Goal: Task Accomplishment & Management: Manage account settings

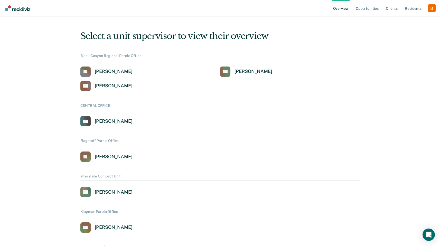
click at [429, 5] on div "Profile dropdown button" at bounding box center [432, 8] width 8 height 8
click at [416, 24] on link "Profile" at bounding box center [411, 23] width 33 height 4
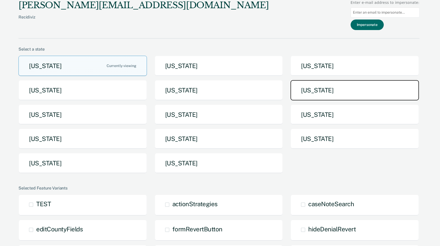
click at [343, 88] on button "[US_STATE]" at bounding box center [355, 90] width 128 height 20
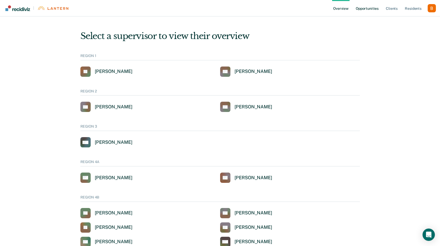
click at [375, 11] on link "Opportunities" at bounding box center [367, 8] width 25 height 16
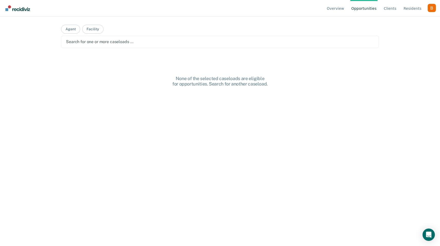
click at [215, 44] on div at bounding box center [220, 42] width 308 height 6
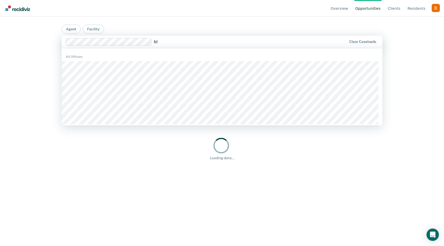
type input "b"
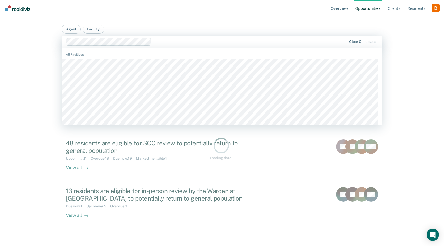
click at [218, 26] on main "Agent Facility [PERSON_NAME], 95 of 899. 899 results available. Use Up and Down…" at bounding box center [222, 124] width 333 height 217
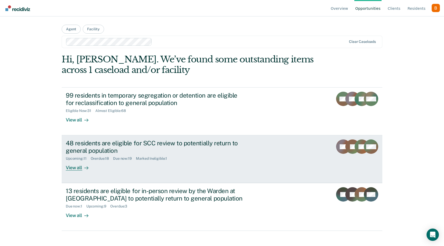
click at [208, 139] on link "48 residents are eligible for SCC review to potentially return to general popul…" at bounding box center [222, 159] width 321 height 48
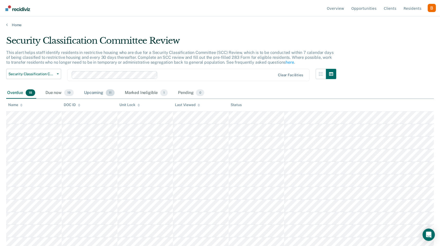
click at [101, 93] on div "Upcoming 11" at bounding box center [99, 92] width 33 height 11
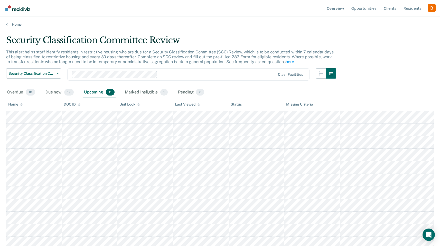
scroll to position [1, 0]
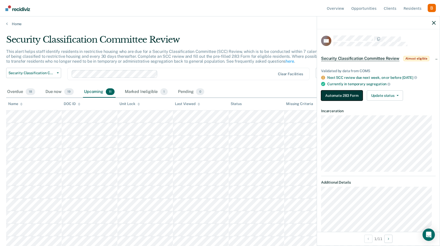
click at [346, 99] on button "Automate 283 Form" at bounding box center [342, 95] width 42 height 10
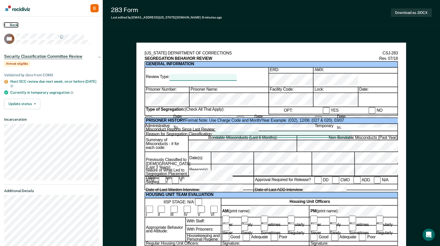
click at [12, 25] on button "Back" at bounding box center [11, 25] width 14 height 5
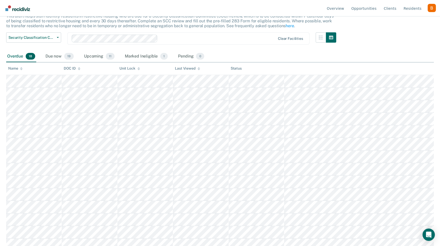
scroll to position [36, 0]
click at [93, 59] on div "Upcoming 11" at bounding box center [99, 56] width 33 height 11
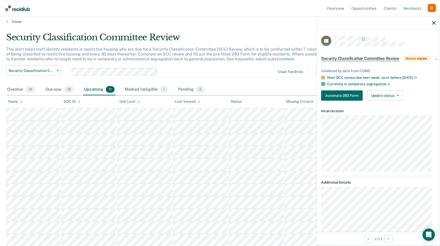
scroll to position [4, 0]
click at [436, 21] on div at bounding box center [378, 22] width 123 height 13
click at [433, 22] on icon "button" at bounding box center [434, 23] width 4 height 4
click at [410, 6] on link "Resident s" at bounding box center [413, 8] width 20 height 16
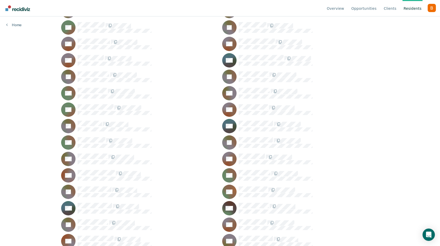
scroll to position [7771, 0]
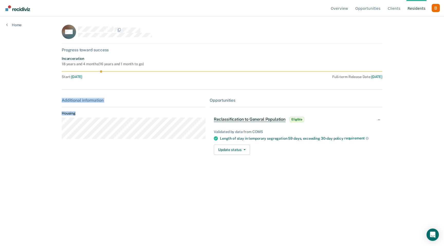
click at [120, 123] on div "BM Progress toward success Incarceration 18 years and 4 months ( 16 years and 1…" at bounding box center [222, 95] width 321 height 141
click at [26, 26] on div "Home" at bounding box center [14, 21] width 28 height 11
click at [11, 24] on link "Home" at bounding box center [13, 25] width 15 height 5
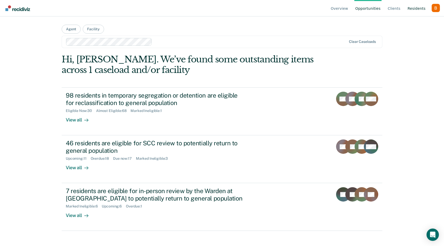
click at [417, 11] on link "Resident s" at bounding box center [417, 8] width 20 height 16
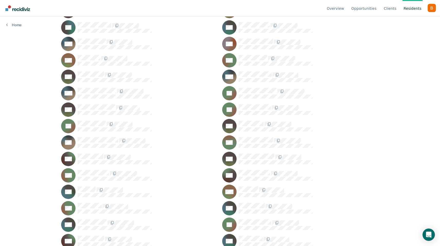
scroll to position [5567, 0]
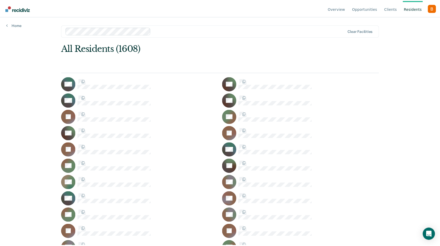
scroll to position [5567, 0]
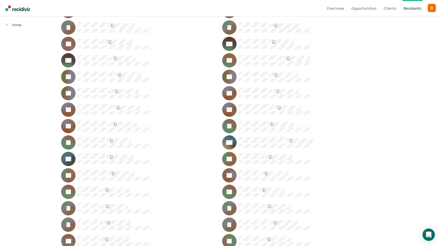
click at [19, 21] on div "Home" at bounding box center [14, 21] width 28 height 11
click at [19, 22] on div "Home" at bounding box center [14, 21] width 28 height 11
click at [19, 23] on link "Home" at bounding box center [13, 25] width 15 height 5
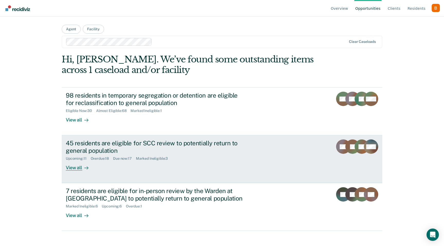
click at [121, 147] on div "45 residents are eligible for SCC review to potentially return to general popul…" at bounding box center [156, 147] width 180 height 15
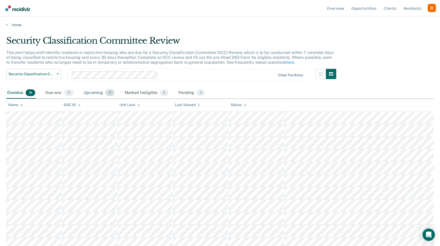
click at [99, 94] on div "Upcoming 11" at bounding box center [99, 92] width 33 height 11
click at [27, 97] on div "Overdue 18" at bounding box center [21, 92] width 30 height 11
click at [94, 94] on div "Upcoming 11" at bounding box center [99, 92] width 33 height 11
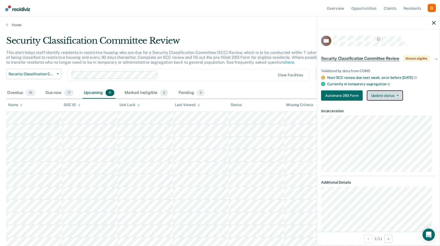
click at [393, 99] on button "Update status" at bounding box center [385, 95] width 36 height 10
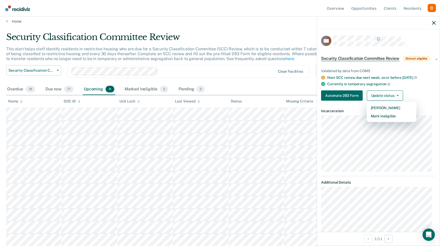
scroll to position [293, 0]
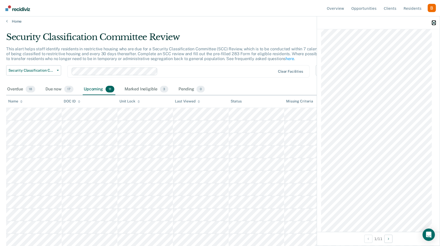
click at [434, 23] on icon "button" at bounding box center [434, 23] width 4 height 4
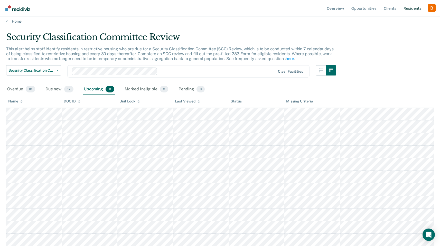
click at [409, 7] on link "Resident s" at bounding box center [413, 8] width 20 height 16
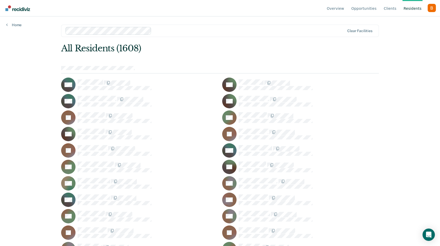
scroll to position [11932, 0]
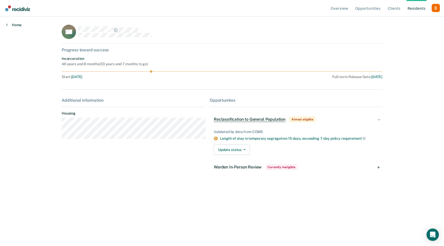
click at [12, 24] on link "Home" at bounding box center [13, 25] width 15 height 5
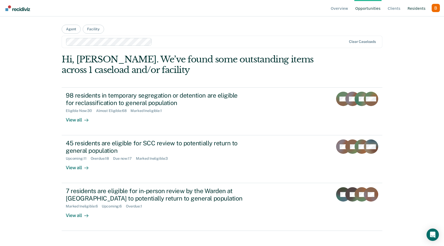
click at [419, 11] on link "Resident s" at bounding box center [417, 8] width 20 height 16
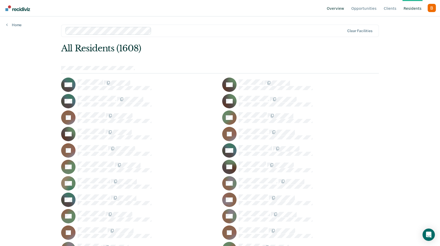
scroll to position [11932, 0]
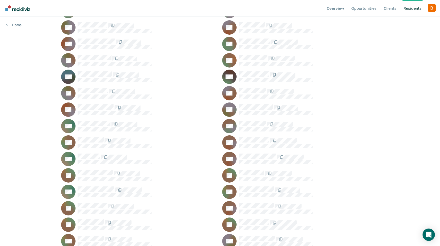
scroll to position [12228, 0]
